Goal: Task Accomplishment & Management: Manage account settings

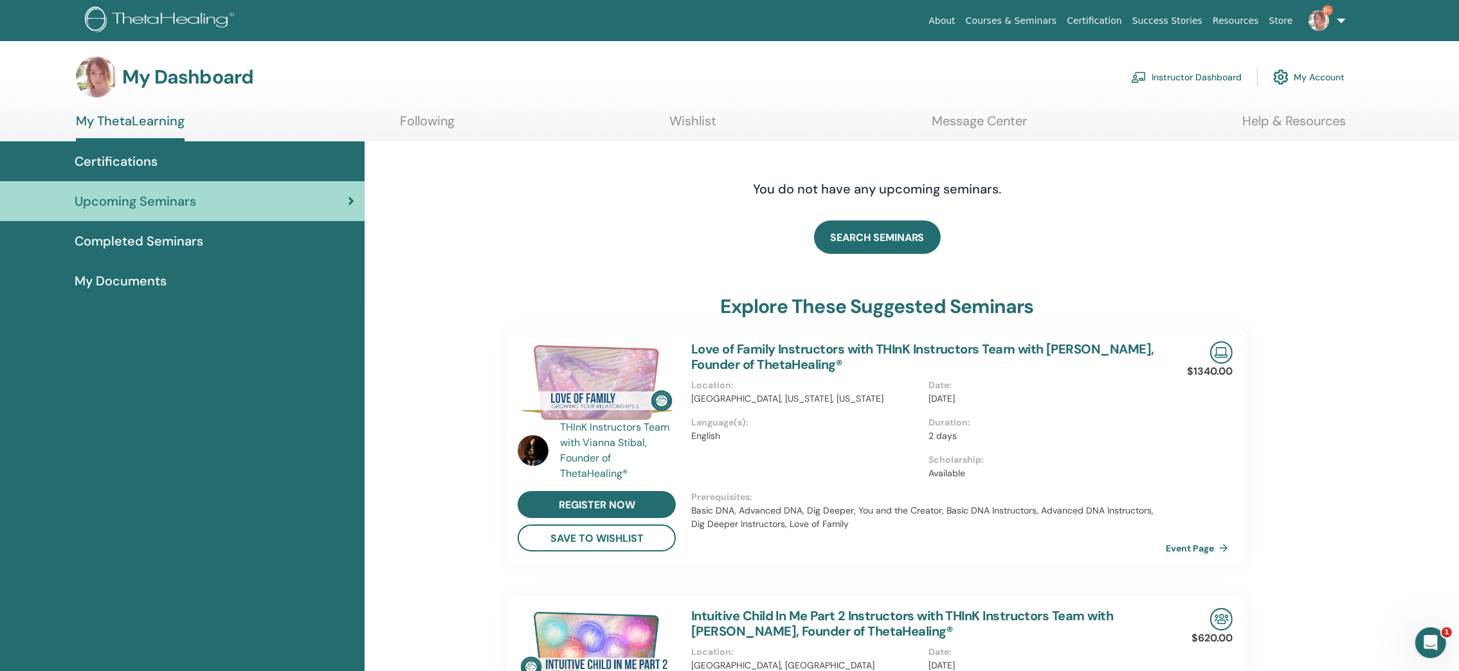
click at [1185, 64] on link "Instructor Dashboard" at bounding box center [1186, 77] width 111 height 28
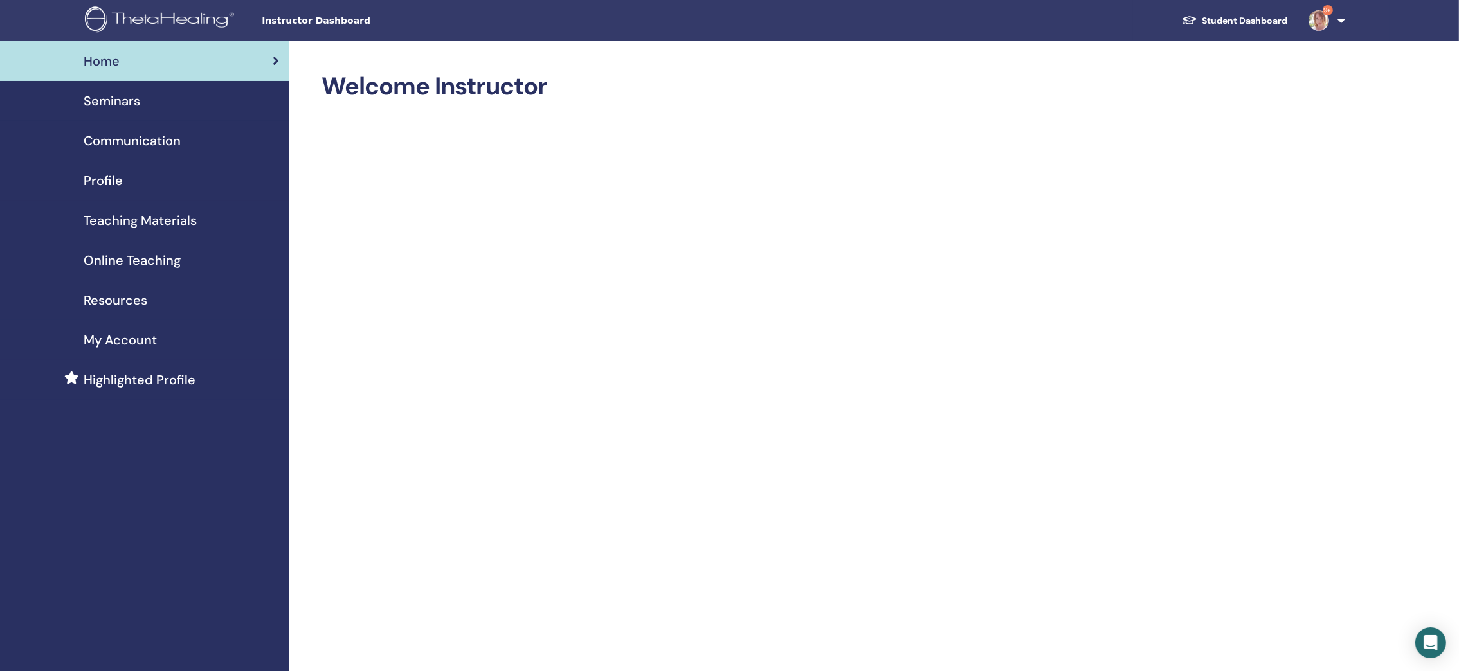
click at [142, 96] on div "Seminars" at bounding box center [144, 100] width 269 height 19
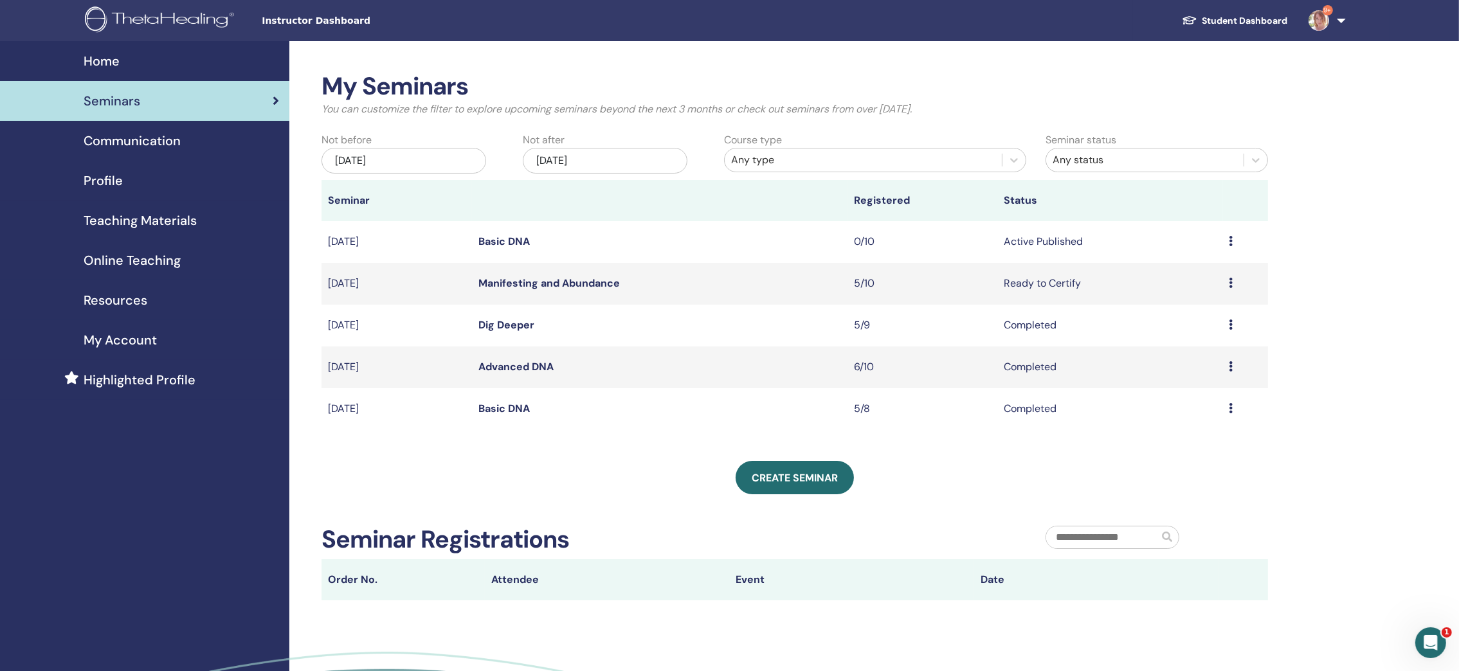
click at [161, 148] on span "Communication" at bounding box center [132, 140] width 97 height 19
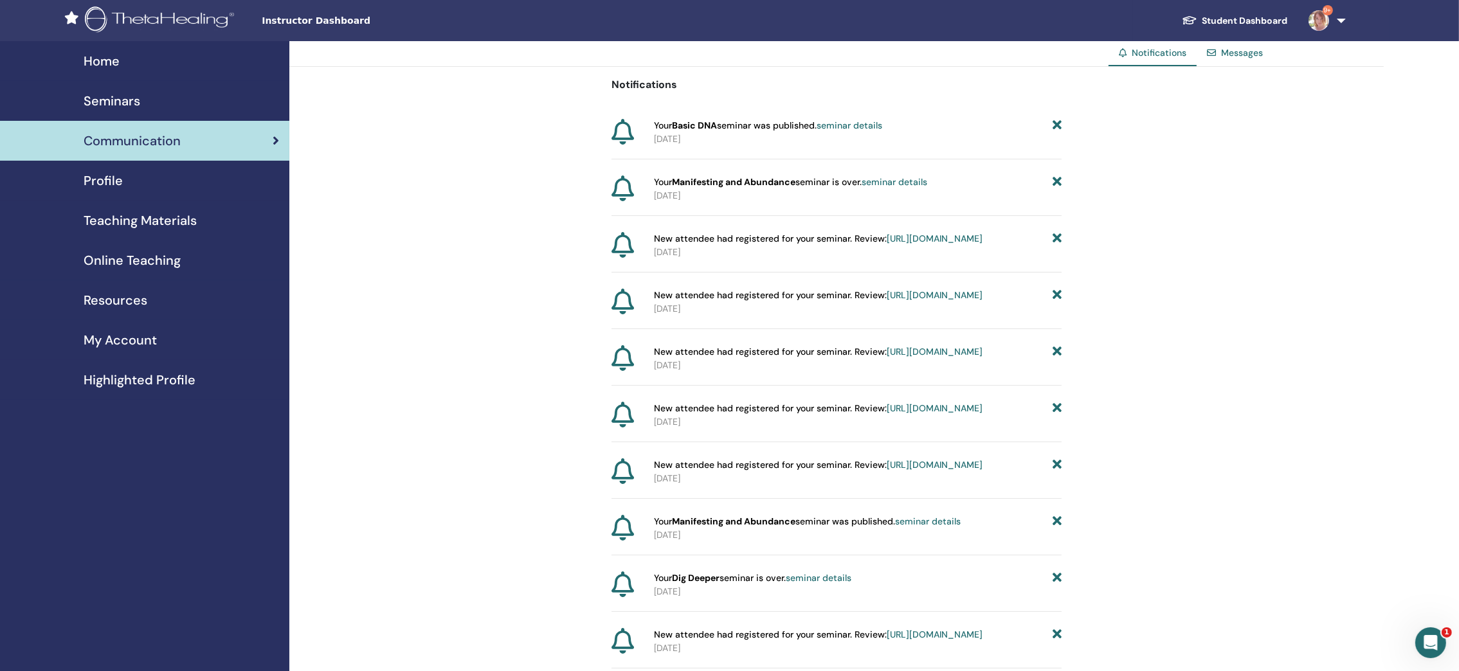
click at [122, 99] on span "Seminars" at bounding box center [112, 100] width 57 height 19
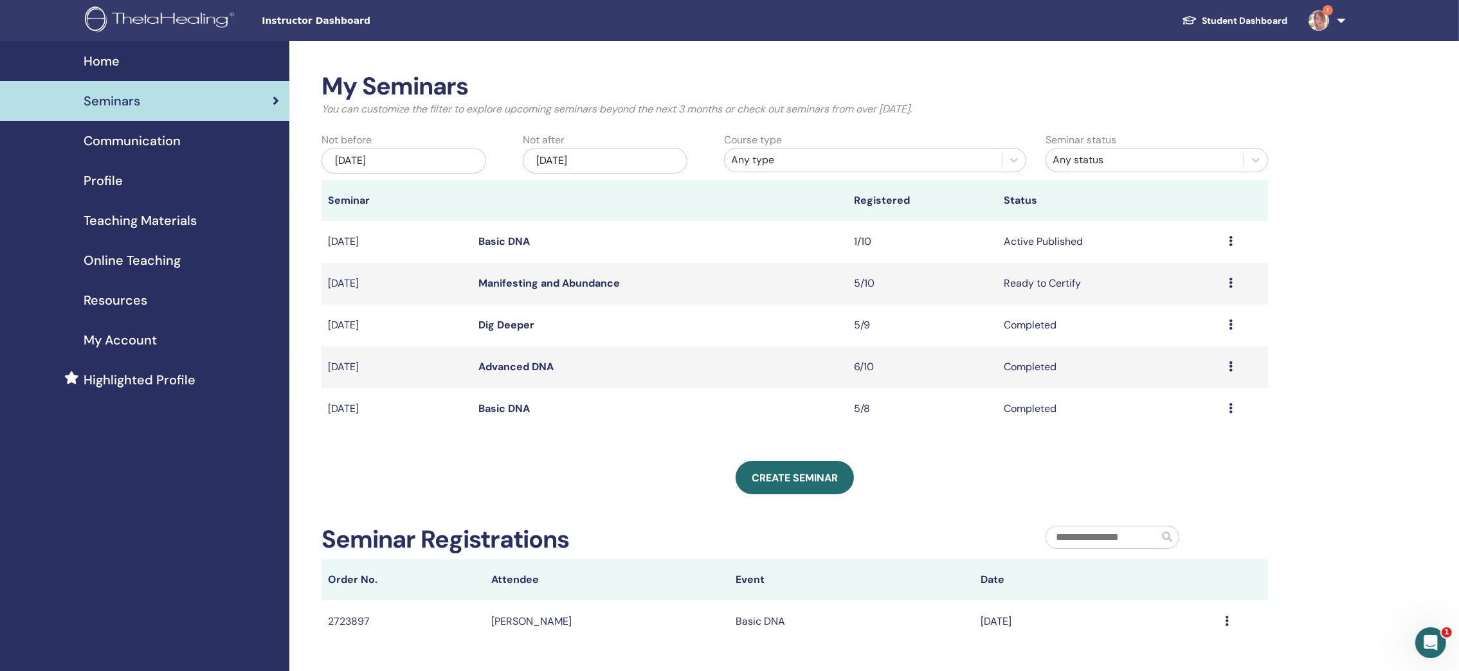
click at [796, 231] on td "Basic DNA" at bounding box center [659, 242] width 375 height 42
click at [812, 243] on td "Basic DNA" at bounding box center [659, 242] width 375 height 42
click at [508, 237] on link "Basic DNA" at bounding box center [503, 241] width 51 height 13
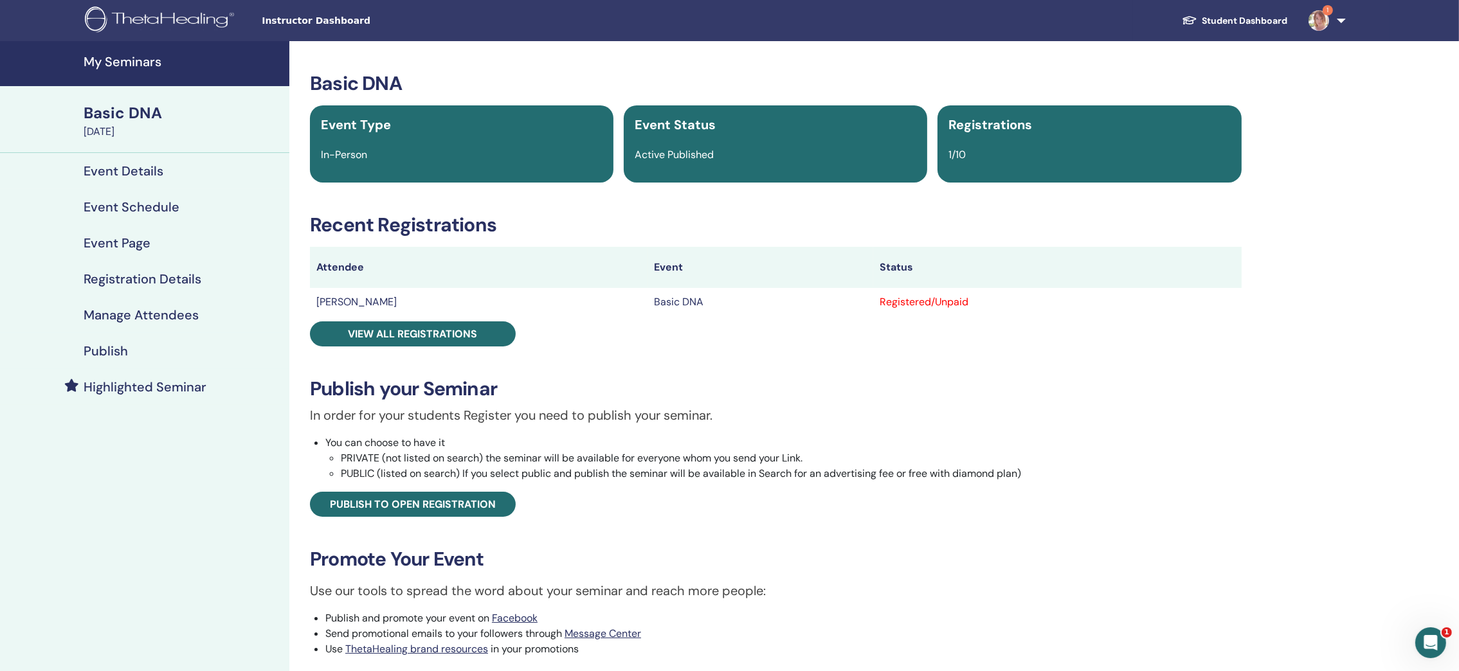
click at [156, 300] on link "Manage Attendees" at bounding box center [144, 315] width 289 height 36
